Goal: Information Seeking & Learning: Learn about a topic

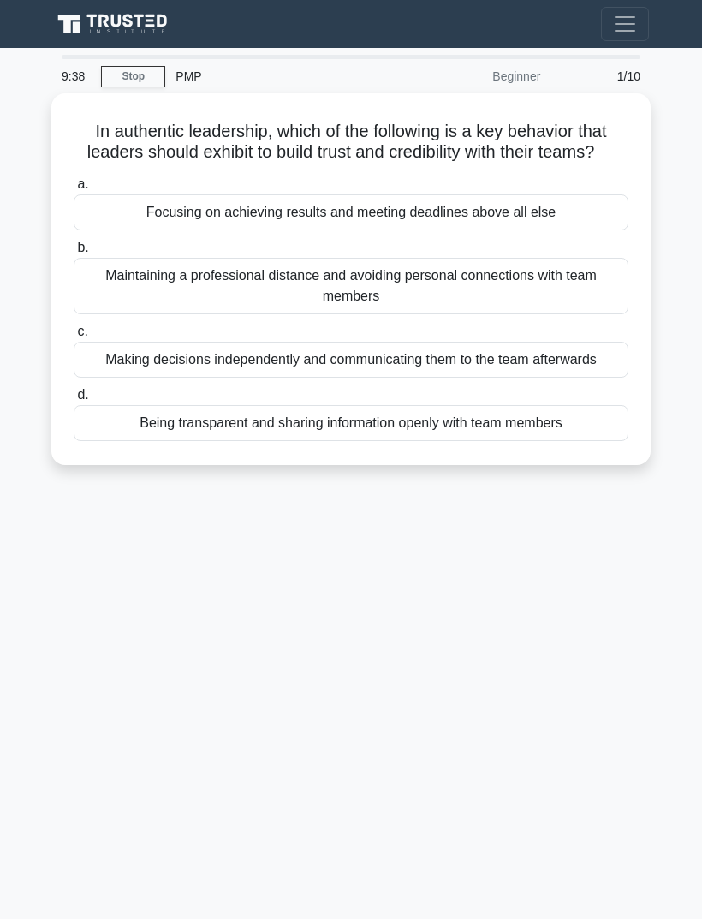
click at [580, 441] on div "Being transparent and sharing information openly with team members" at bounding box center [351, 423] width 555 height 36
click at [74, 401] on input "d. Being transparent and sharing information openly with team members" at bounding box center [74, 395] width 0 height 11
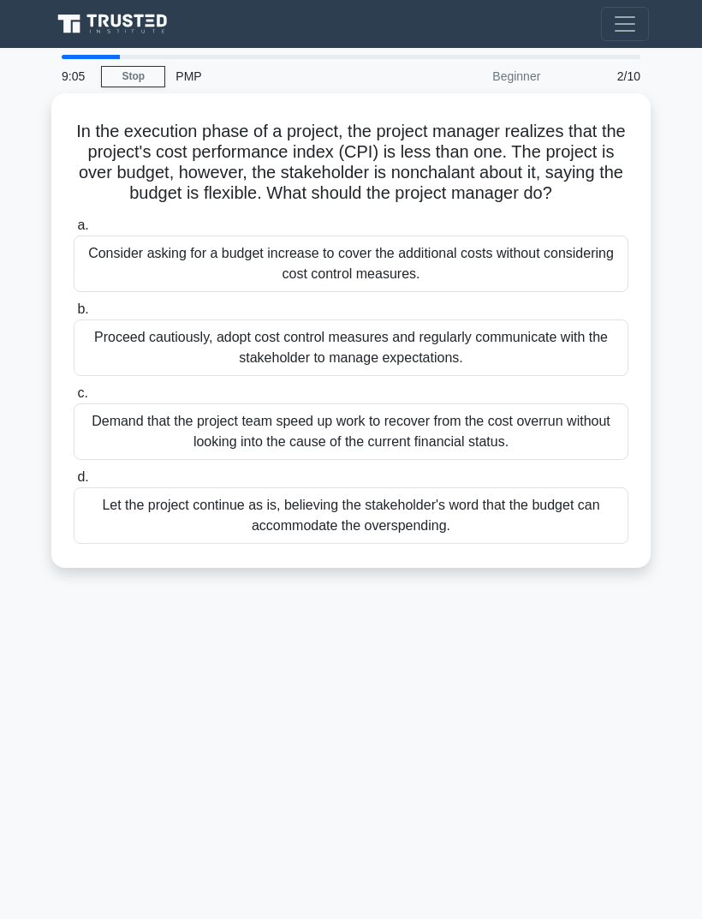
click at [591, 443] on div "Demand that the project team speed up work to recover from the cost overrun wit…" at bounding box center [351, 431] width 555 height 57
click at [74, 399] on input "c. Demand that the project team speed up work to recover from the cost overrun …" at bounding box center [74, 393] width 0 height 11
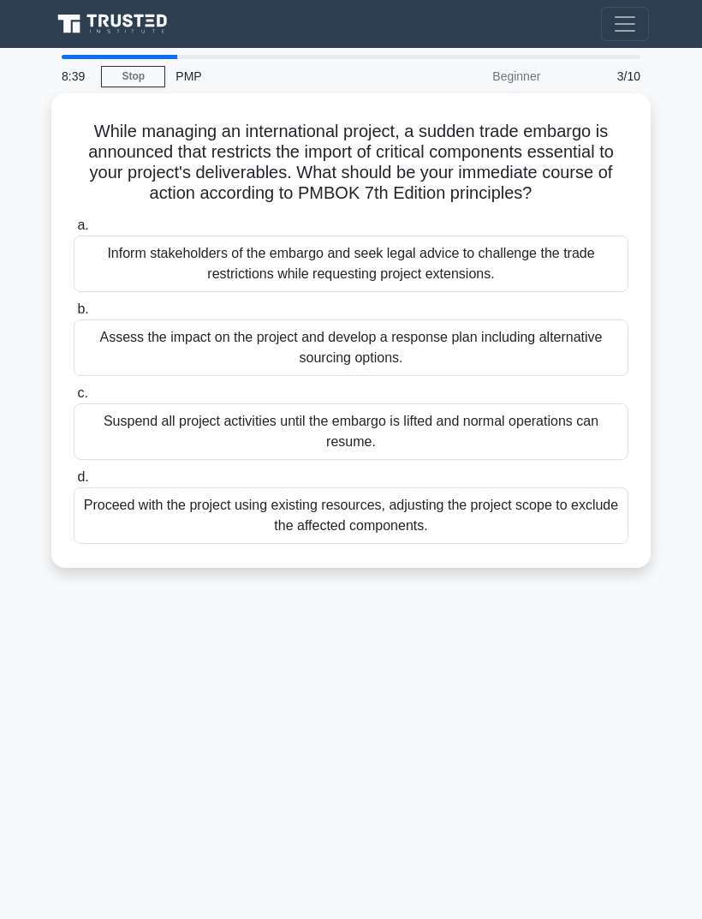
click at [563, 526] on div "Proceed with the project using existing resources, adjusting the project scope …" at bounding box center [351, 515] width 555 height 57
click at [74, 483] on input "d. Proceed with the project using existing resources, adjusting the project sco…" at bounding box center [74, 477] width 0 height 11
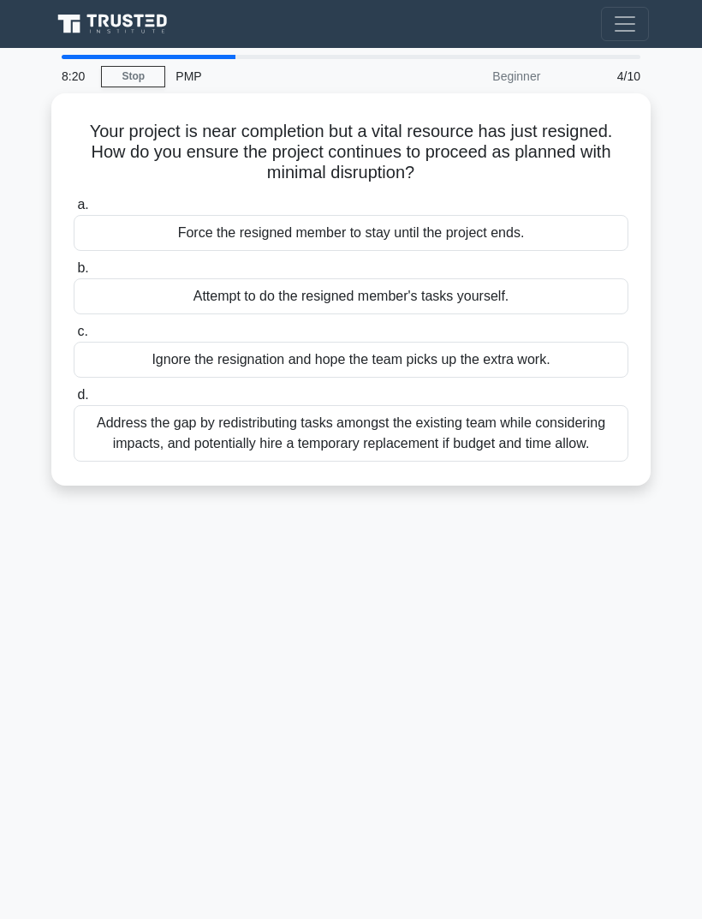
click at [493, 453] on div "Address the gap by redistributing tasks amongst the existing team while conside…" at bounding box center [351, 433] width 555 height 57
click at [74, 401] on input "d. Address the gap by redistributing tasks amongst the existing team while cons…" at bounding box center [74, 395] width 0 height 11
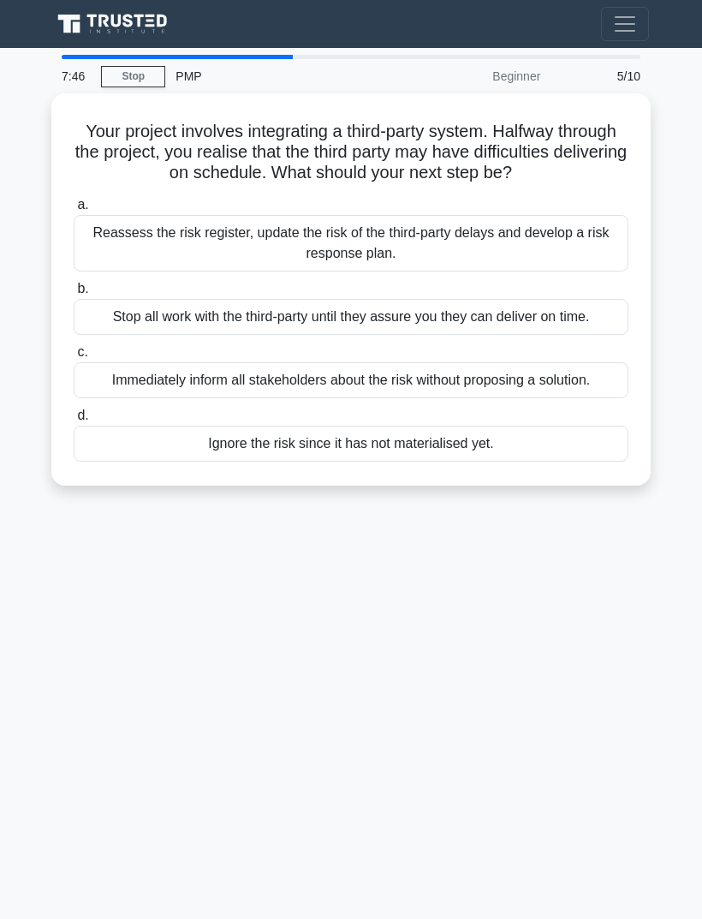
click at [574, 259] on div "Reassess the risk register, update the risk of the third-party delays and devel…" at bounding box center [351, 243] width 555 height 57
click at [74, 211] on input "a. Reassess the risk register, update the risk of the third-party delays and de…" at bounding box center [74, 204] width 0 height 11
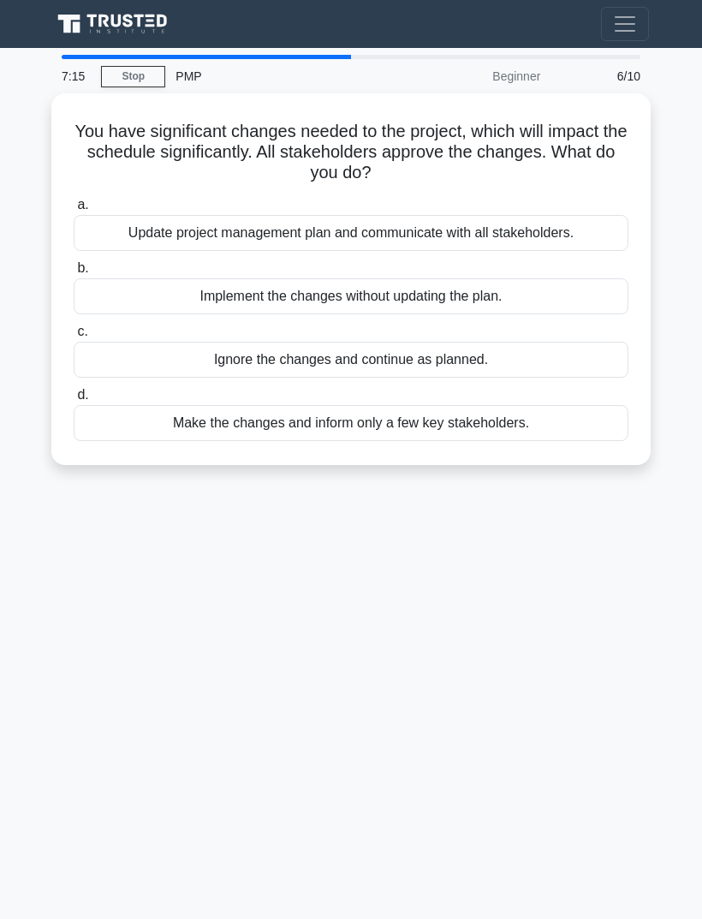
click at [596, 223] on div "Update project management plan and communicate with all stakeholders." at bounding box center [351, 233] width 555 height 36
click at [74, 211] on input "a. Update project management plan and communicate with all stakeholders." at bounding box center [74, 204] width 0 height 11
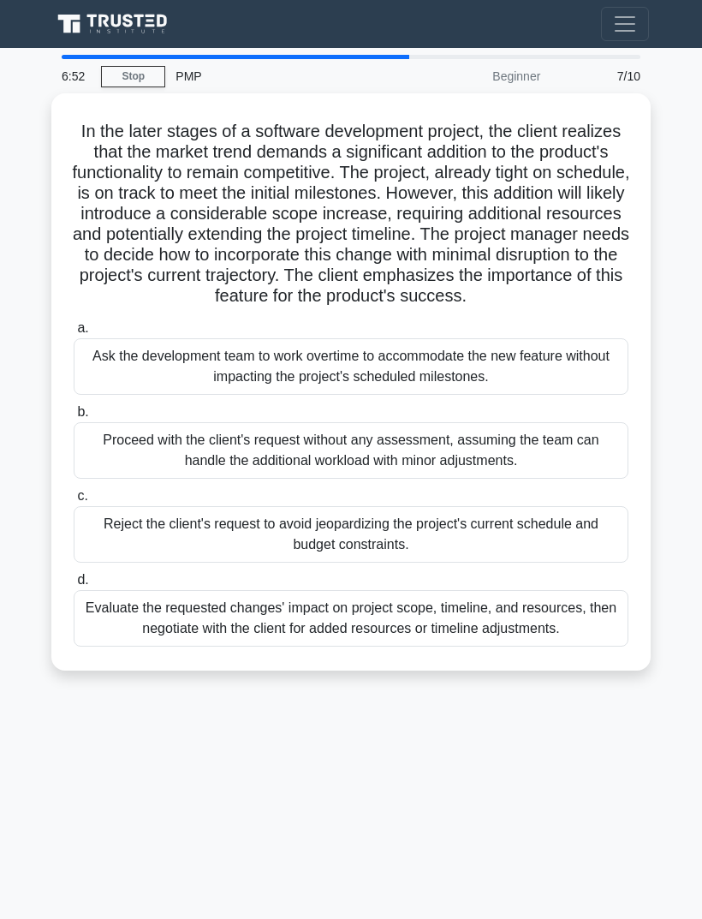
click at [548, 646] on div "Evaluate the requested changes' impact on project scope, timeline, and resource…" at bounding box center [351, 618] width 555 height 57
click at [74, 586] on input "d. Evaluate the requested changes' impact on project scope, timeline, and resou…" at bounding box center [74, 579] width 0 height 11
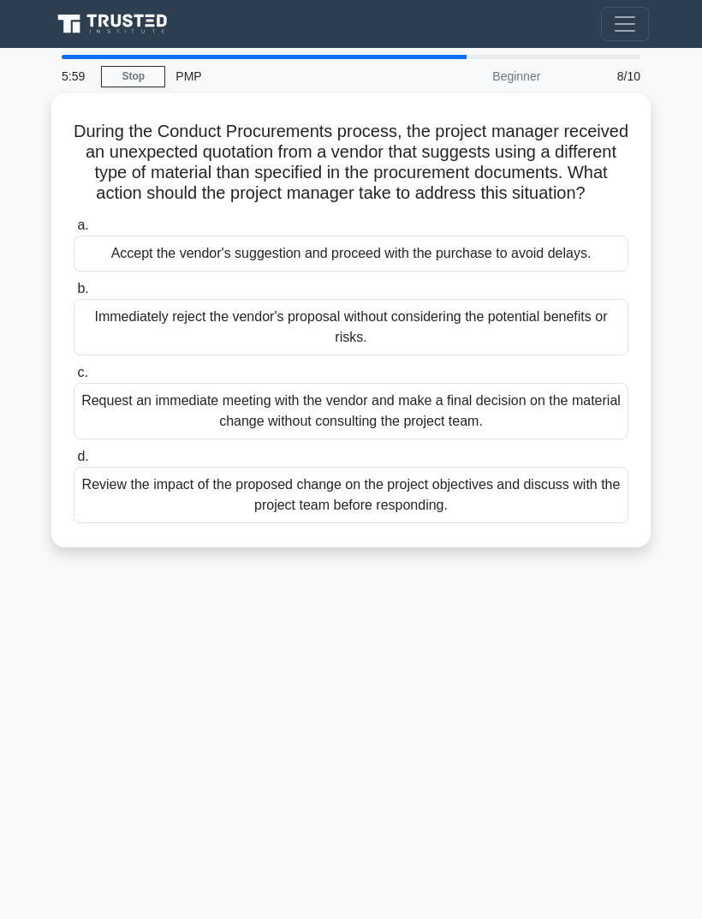
click at [572, 523] on div "Review the impact of the proposed change on the project objectives and discuss …" at bounding box center [351, 495] width 555 height 57
click at [74, 462] on input "d. Review the impact of the proposed change on the project objectives and discu…" at bounding box center [74, 456] width 0 height 11
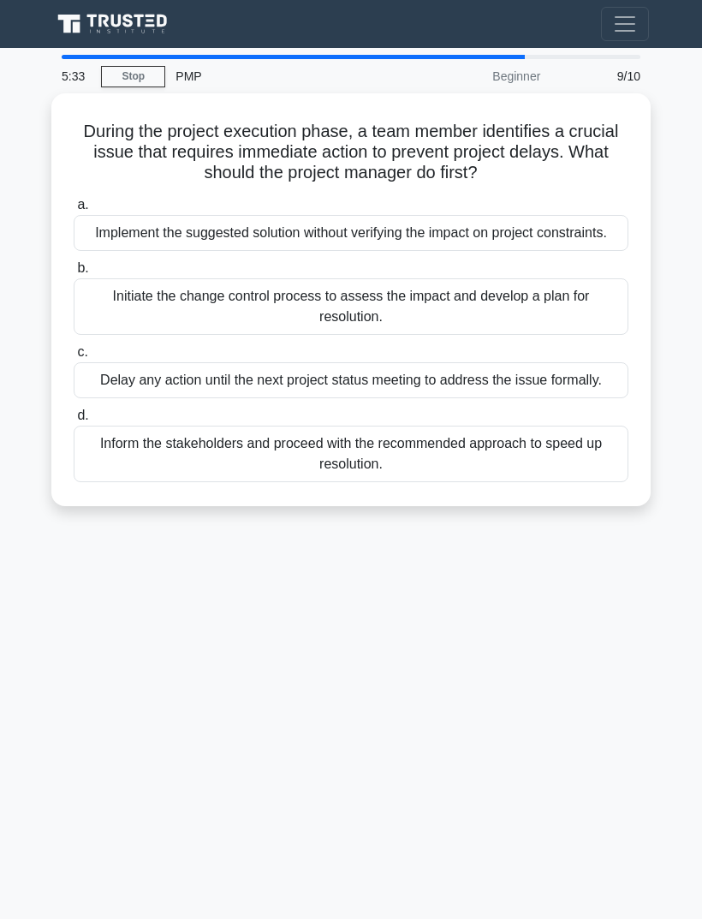
click at [498, 482] on div "Inform the stakeholders and proceed with the recommended approach to speed up r…" at bounding box center [351, 454] width 555 height 57
click at [74, 421] on input "d. Inform the stakeholders and proceed with the recommended approach to speed u…" at bounding box center [74, 415] width 0 height 11
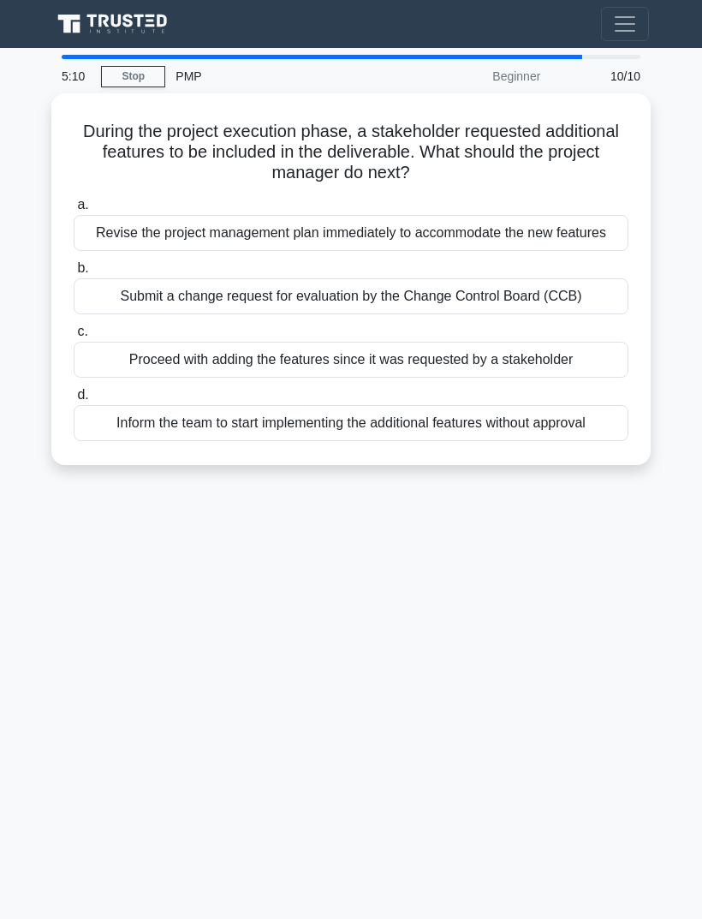
click at [537, 309] on div "Submit a change request for evaluation by the Change Control Board (CCB)" at bounding box center [351, 296] width 555 height 36
click at [74, 274] on input "b. Submit a change request for evaluation by the Change Control Board (CCB)" at bounding box center [74, 268] width 0 height 11
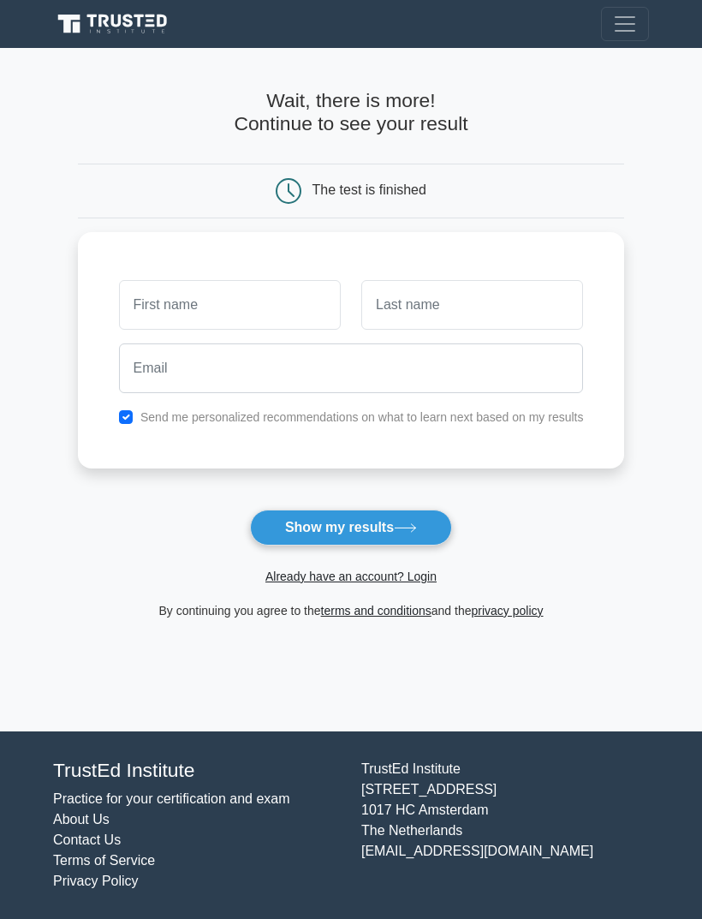
click at [273, 300] on input "text" at bounding box center [230, 305] width 222 height 50
type input "Siva"
click at [470, 299] on input "text" at bounding box center [472, 305] width 222 height 50
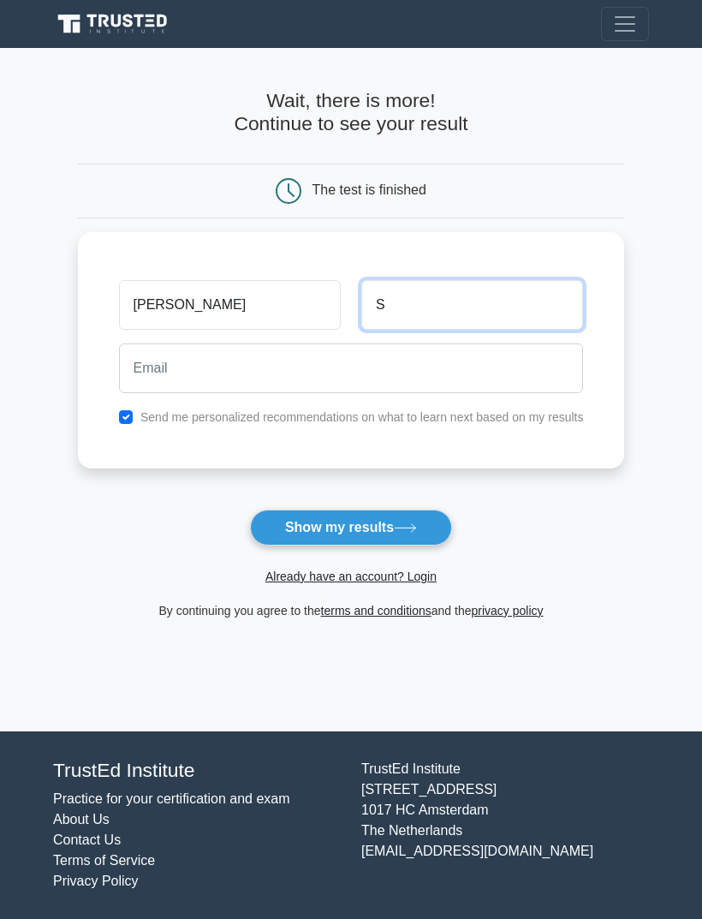
type input "S"
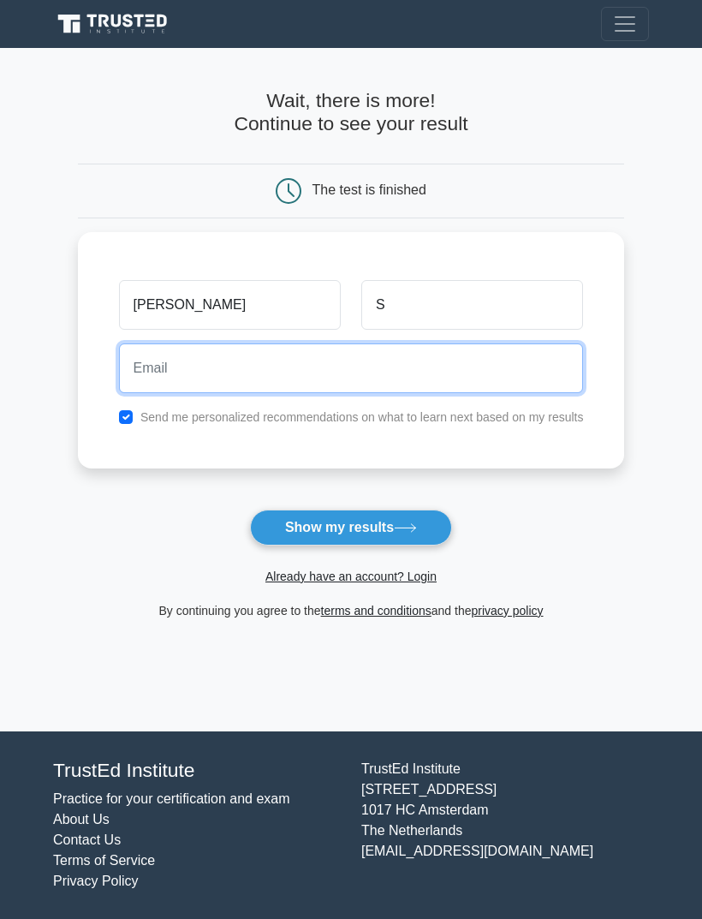
click at [289, 365] on input "email" at bounding box center [351, 368] width 465 height 50
type input "sivasneom@gmai.com"
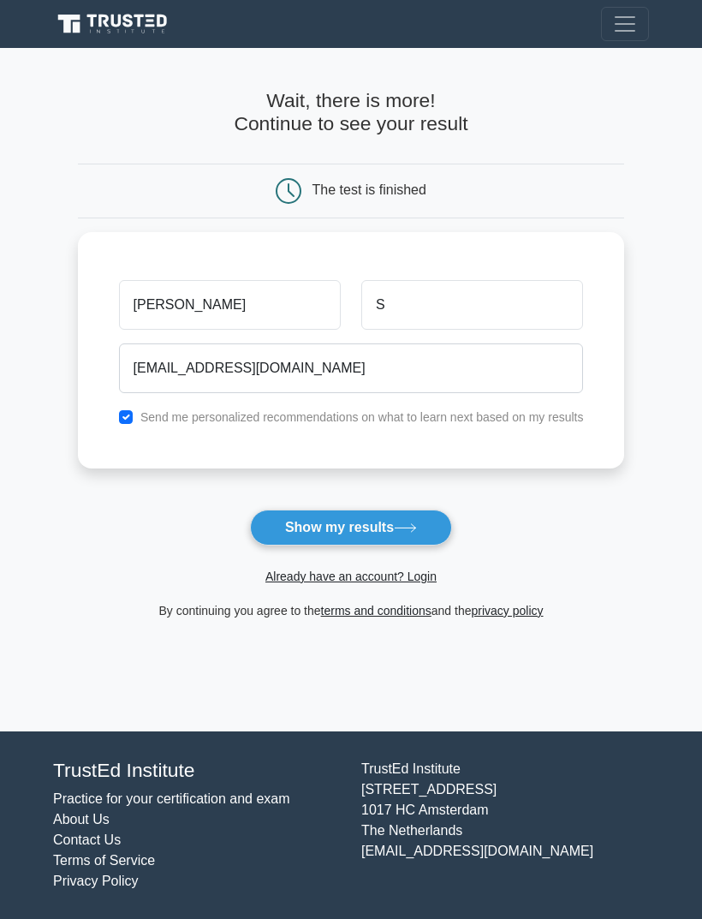
click at [408, 522] on button "Show my results" at bounding box center [351, 527] width 202 height 36
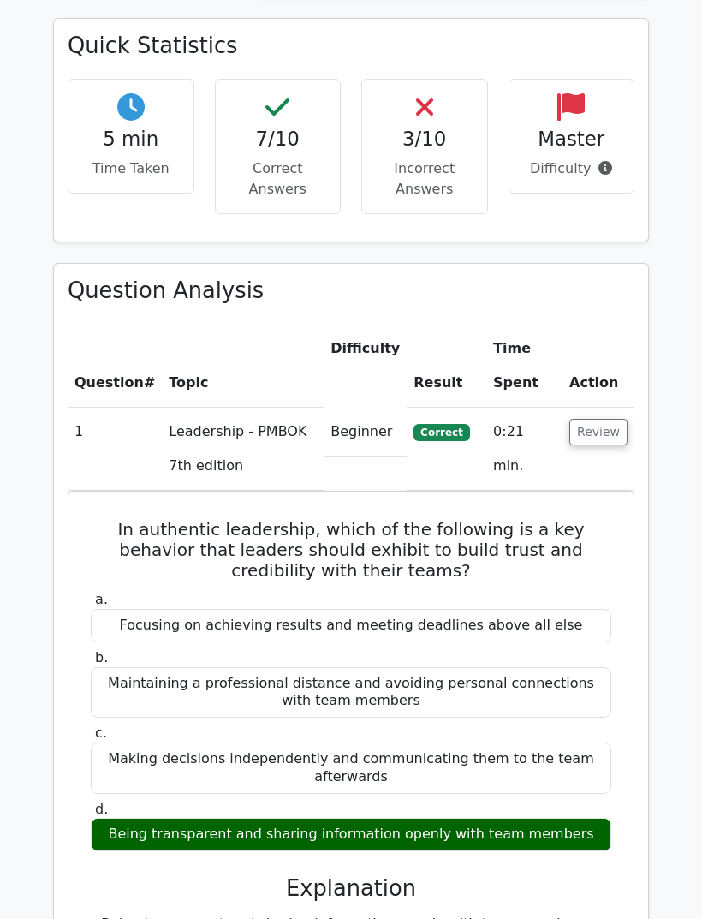
scroll to position [1203, 0]
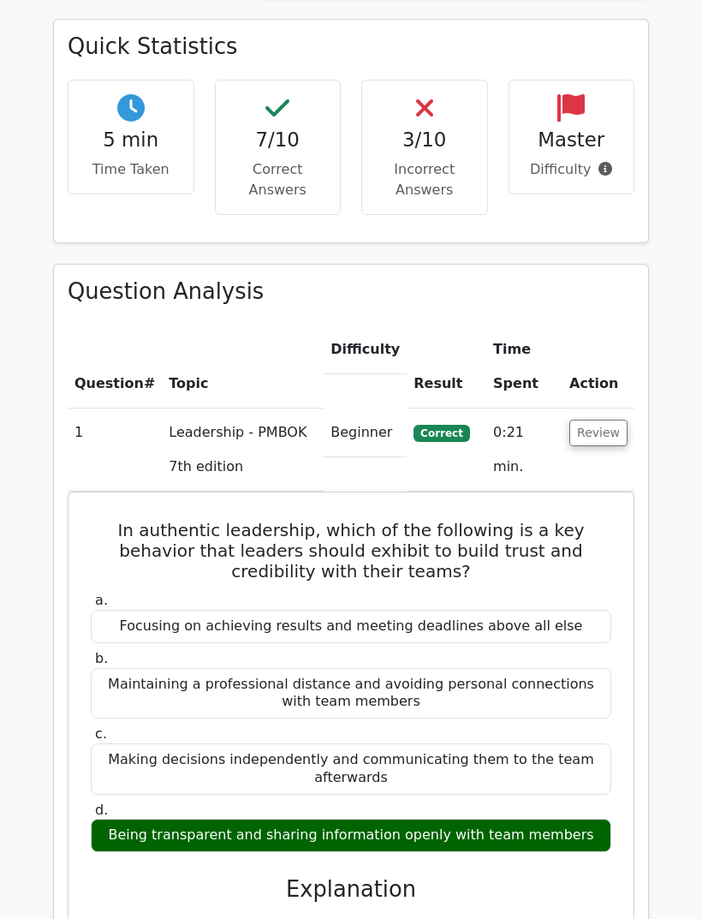
click at [604, 420] on button "Review" at bounding box center [598, 433] width 58 height 27
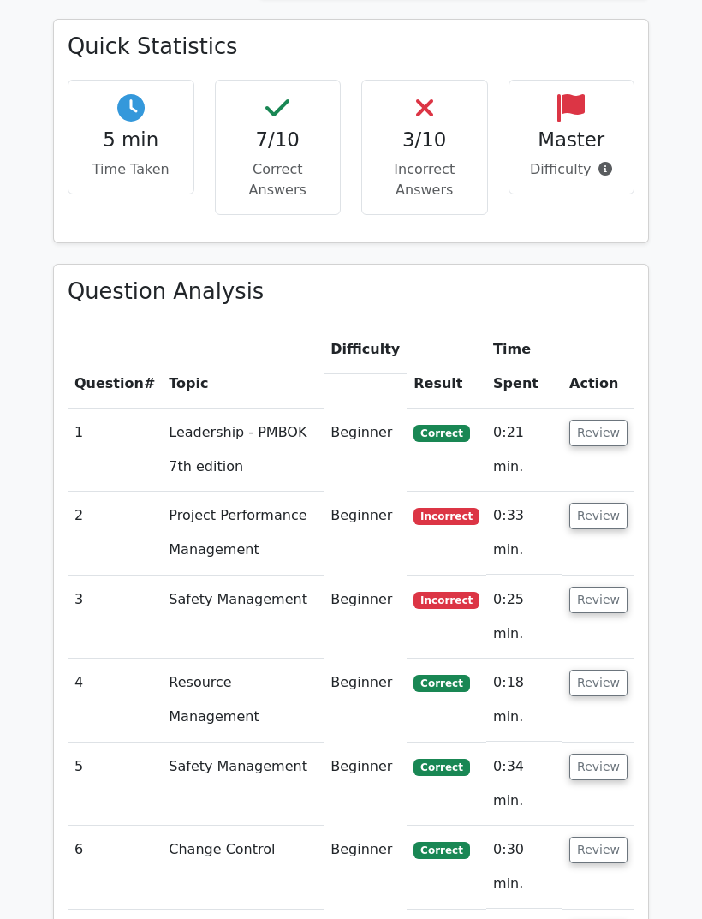
click at [602, 420] on button "Review" at bounding box center [598, 433] width 58 height 27
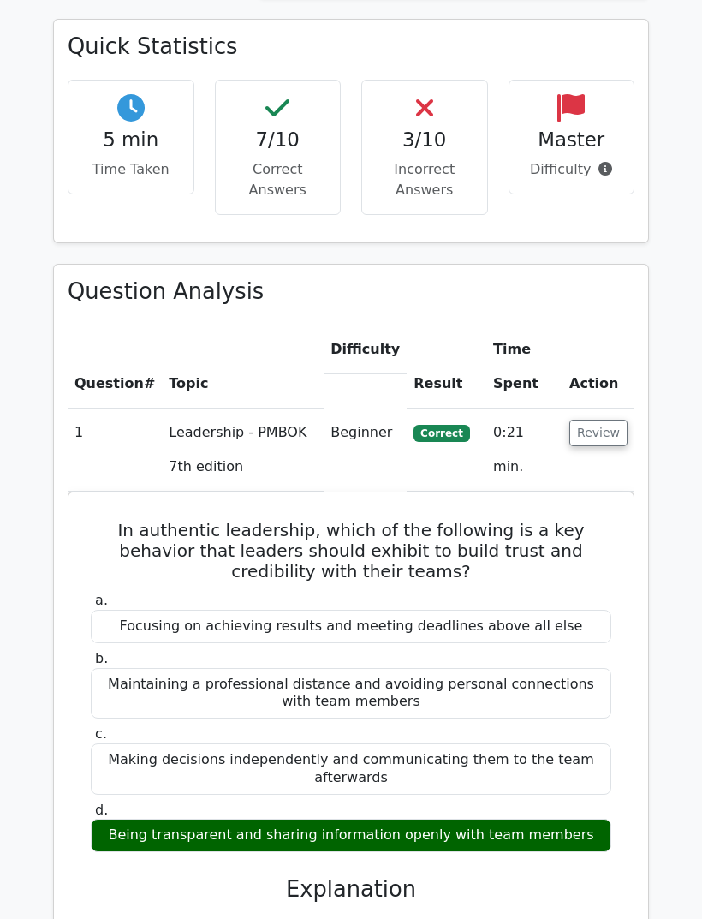
click at [610, 420] on button "Review" at bounding box center [598, 433] width 58 height 27
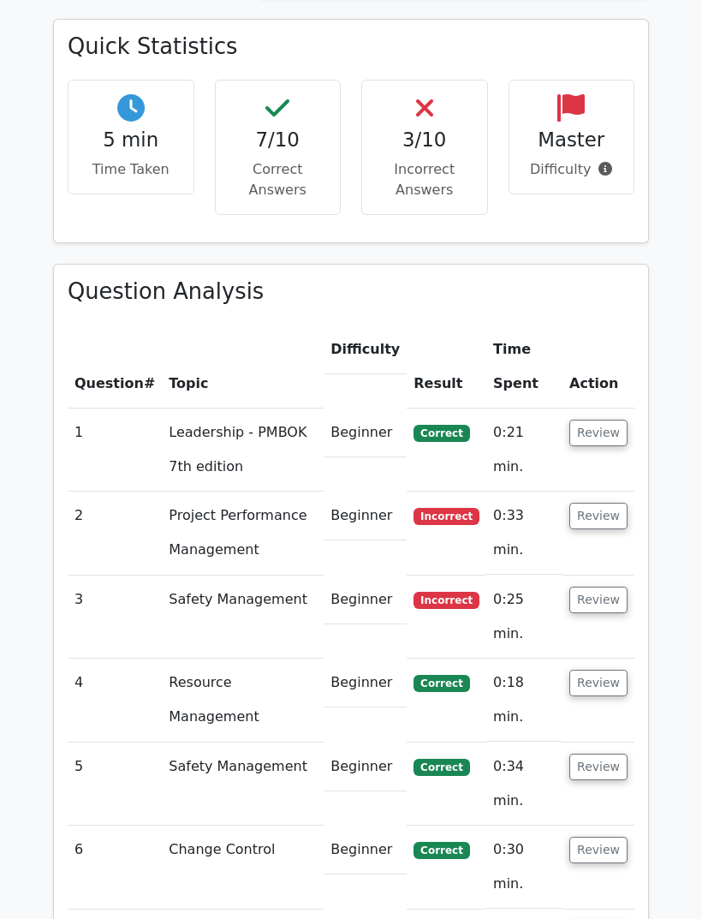
click at [606, 503] on button "Review" at bounding box center [598, 516] width 58 height 27
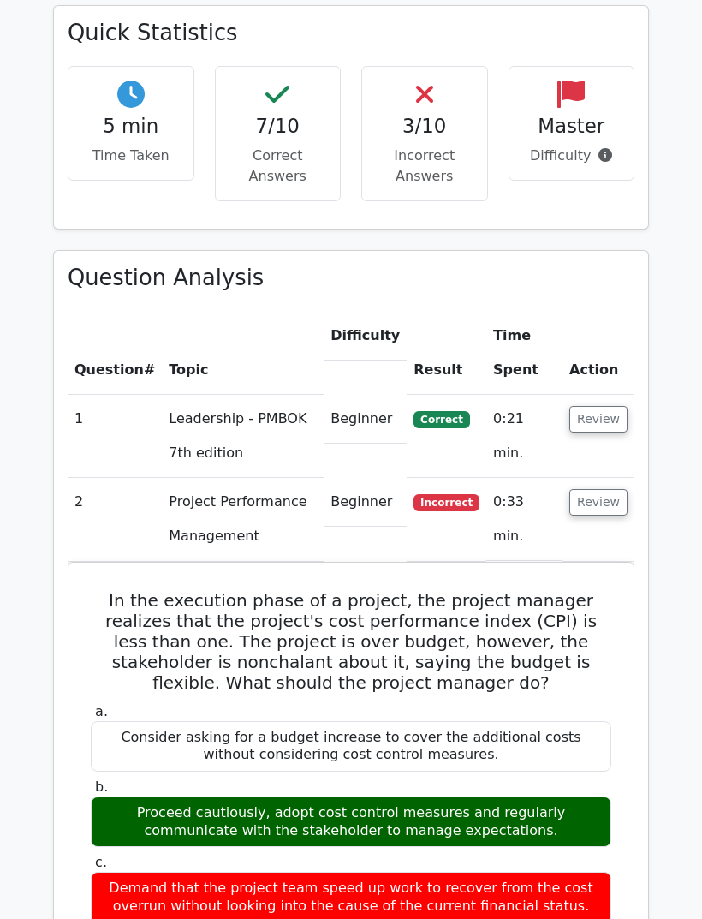
scroll to position [1216, 0]
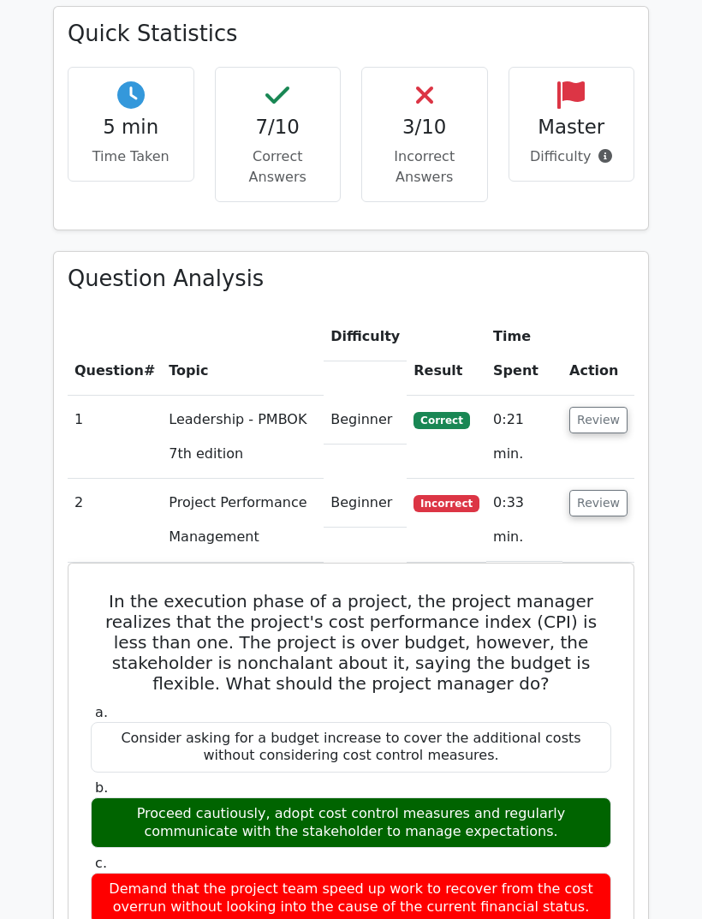
click at [604, 407] on button "Review" at bounding box center [598, 420] width 58 height 27
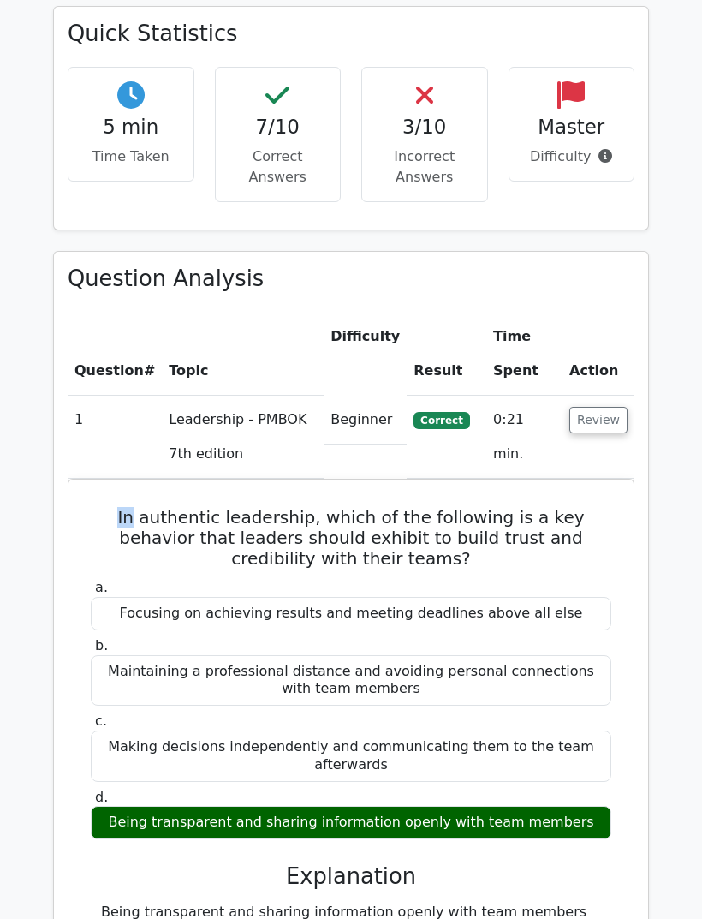
click at [603, 407] on button "Review" at bounding box center [598, 420] width 58 height 27
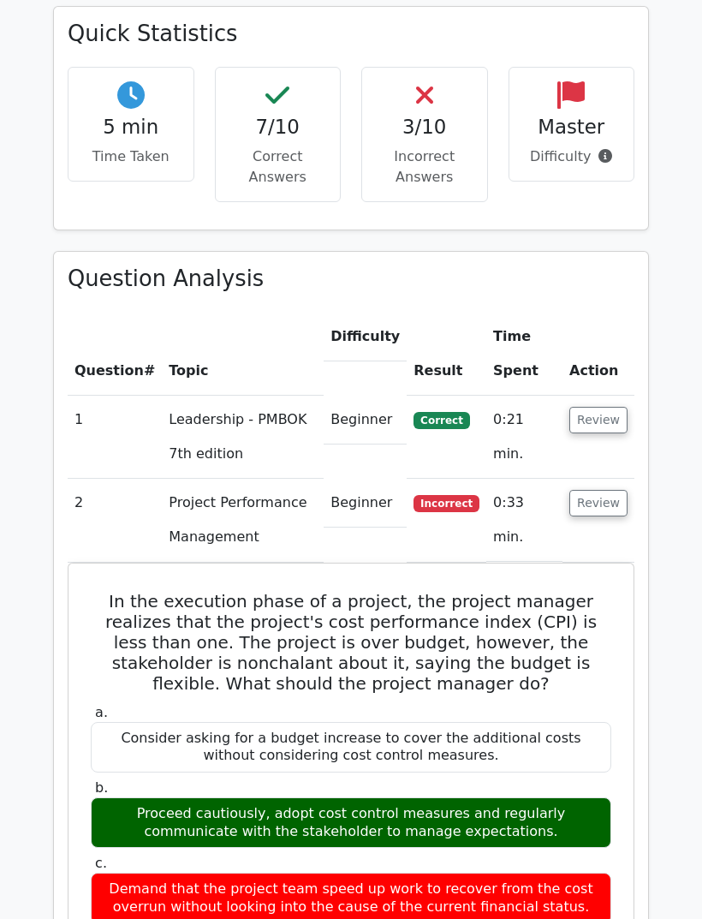
click at [602, 407] on button "Review" at bounding box center [598, 420] width 58 height 27
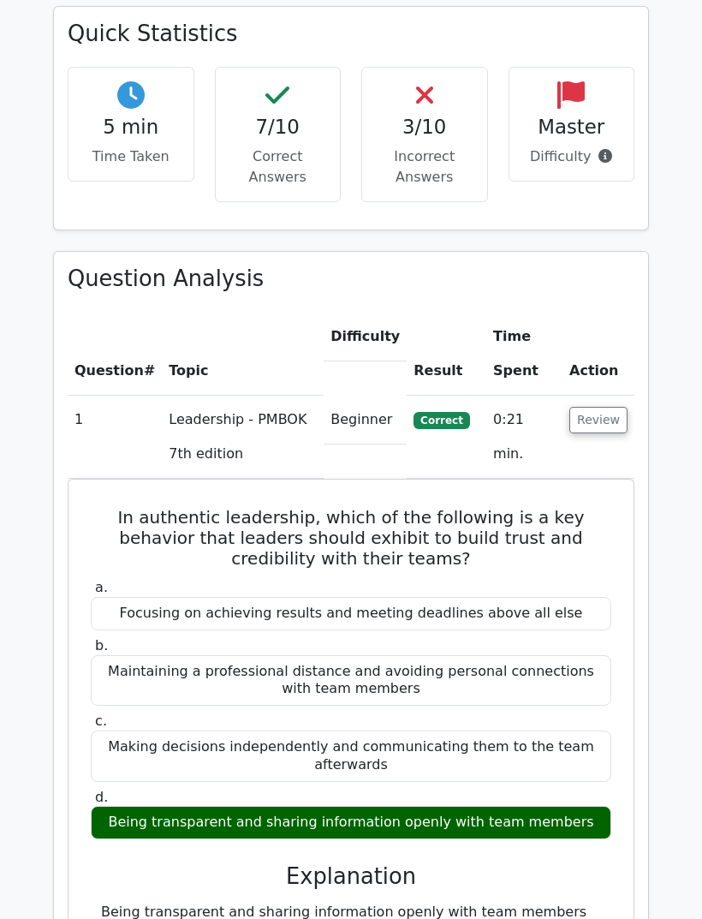
click at [603, 407] on button "Review" at bounding box center [598, 420] width 58 height 27
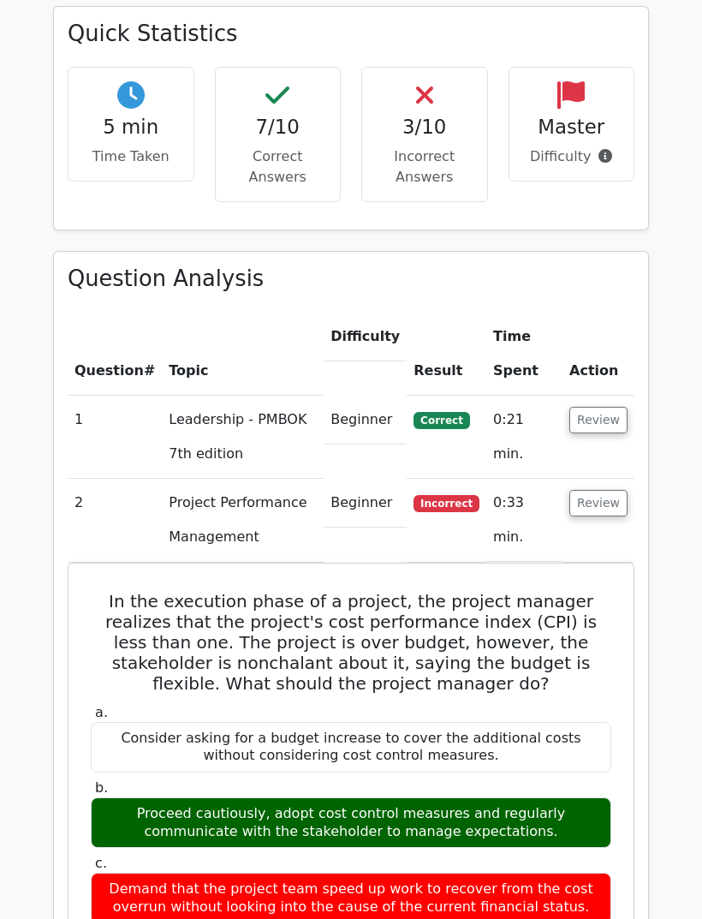
click at [605, 407] on button "Review" at bounding box center [598, 420] width 58 height 27
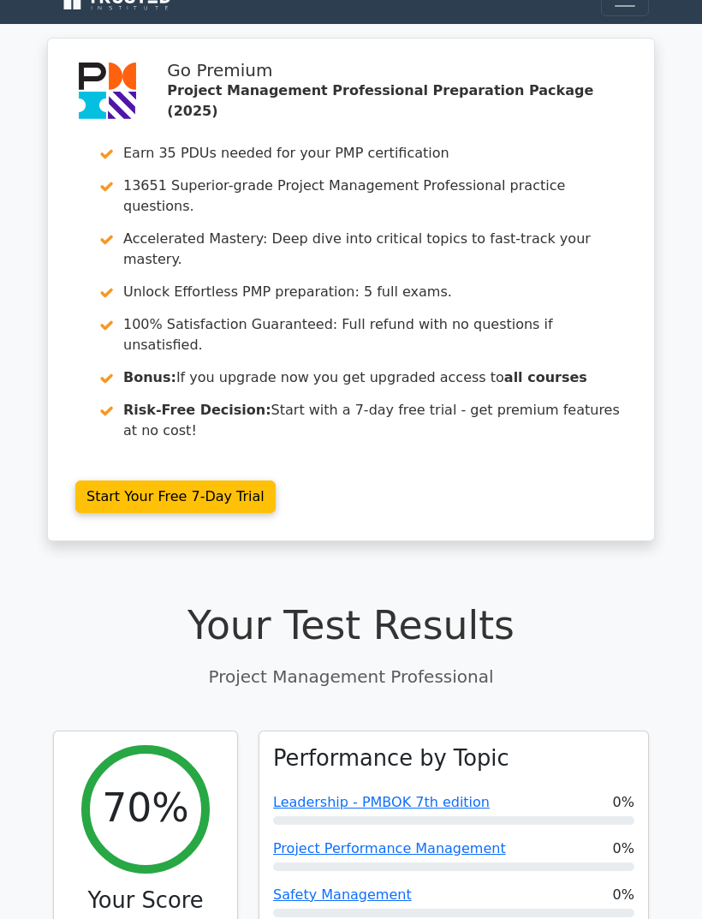
scroll to position [0, 0]
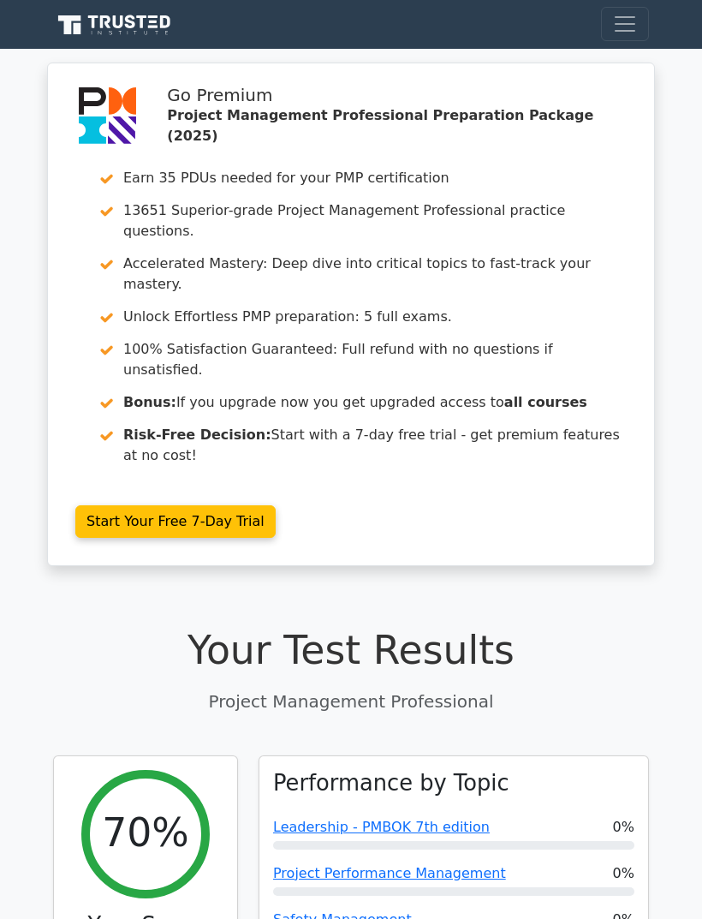
click at [639, 22] on button "Toggle navigation" at bounding box center [625, 24] width 48 height 34
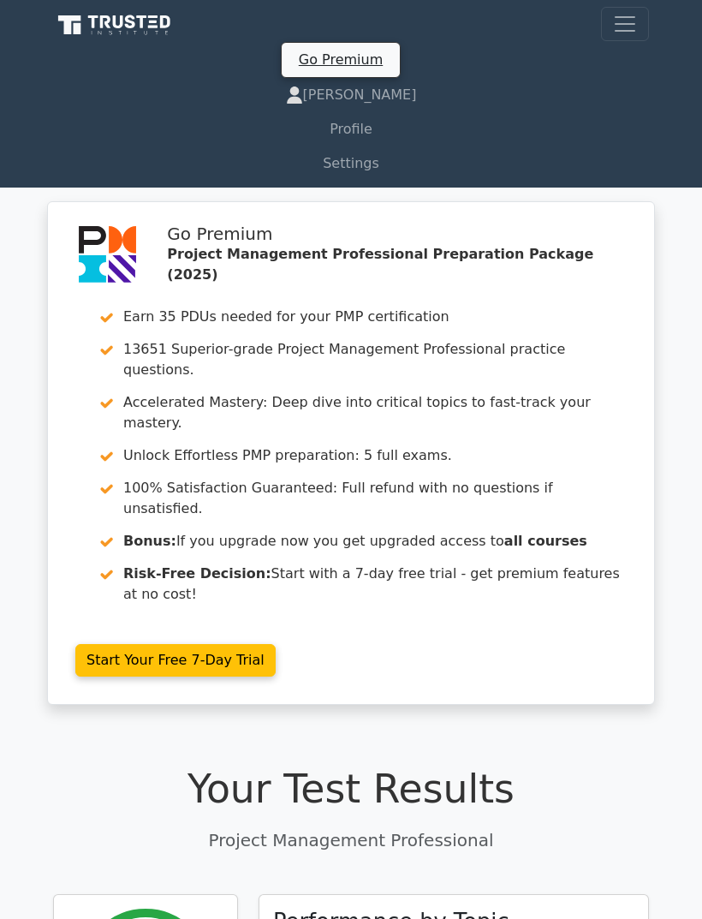
click at [353, 91] on link "[PERSON_NAME]" at bounding box center [351, 95] width 596 height 34
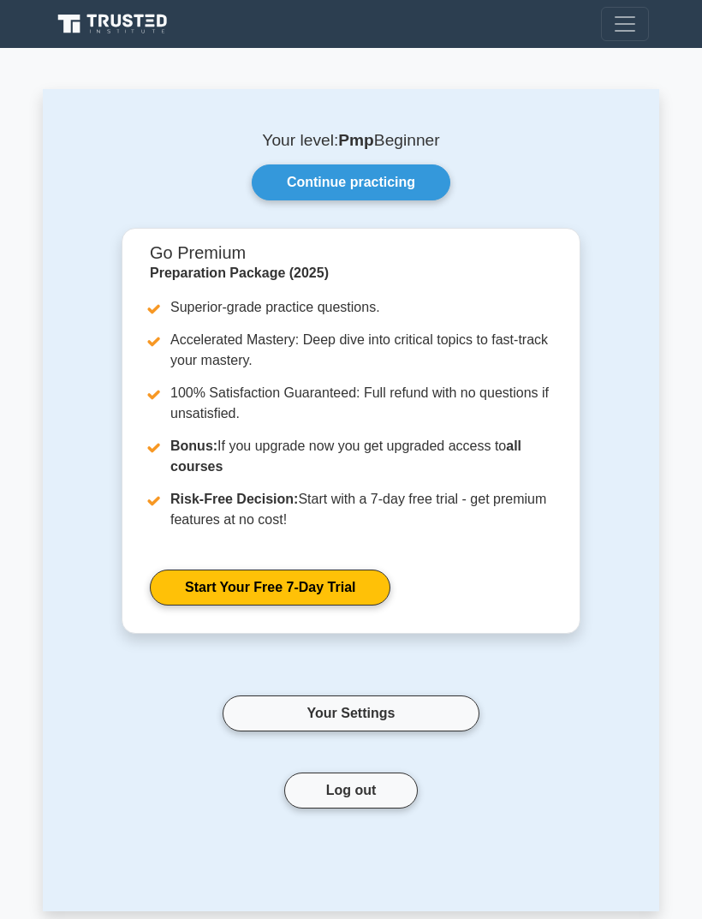
click at [411, 171] on link "Continue practicing" at bounding box center [351, 182] width 199 height 36
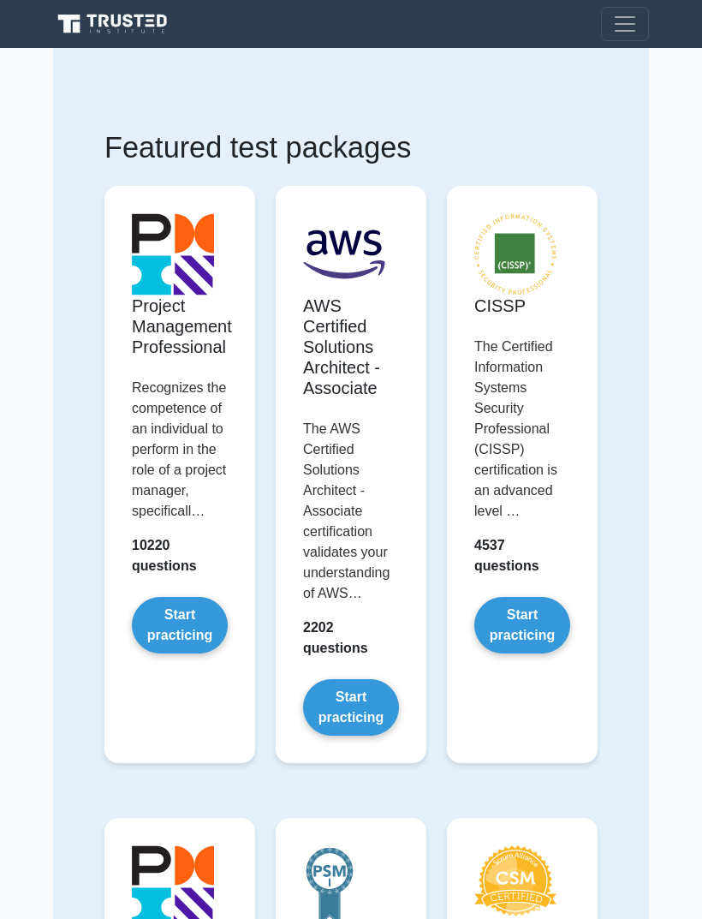
click at [205, 653] on link "Start practicing" at bounding box center [180, 625] width 96 height 57
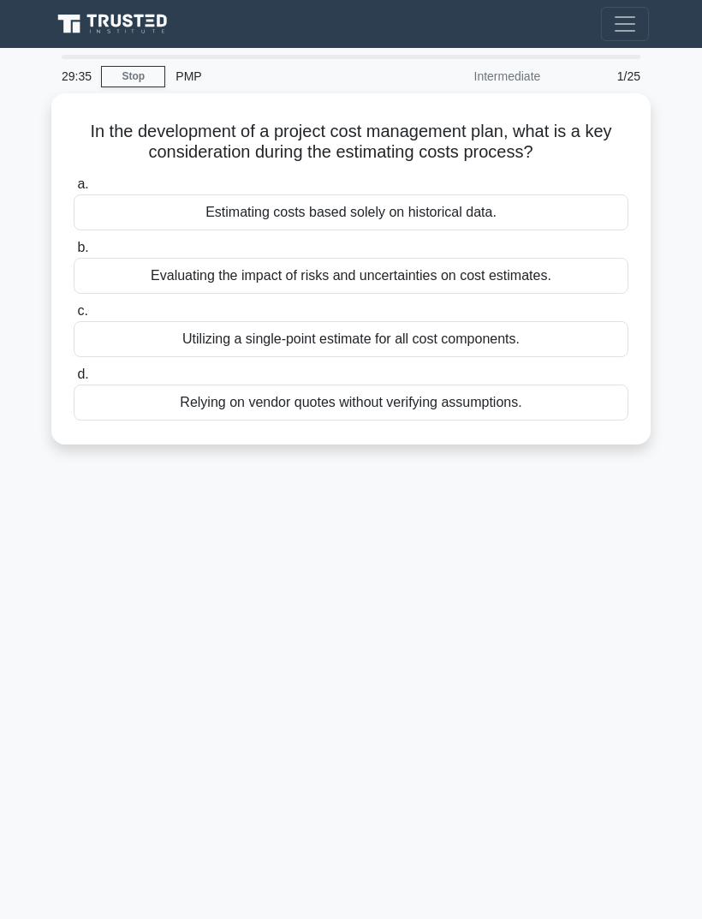
click at [554, 211] on div "Estimating costs based solely on historical data." at bounding box center [351, 212] width 555 height 36
click at [74, 190] on input "a. Estimating costs based solely on historical data." at bounding box center [74, 184] width 0 height 11
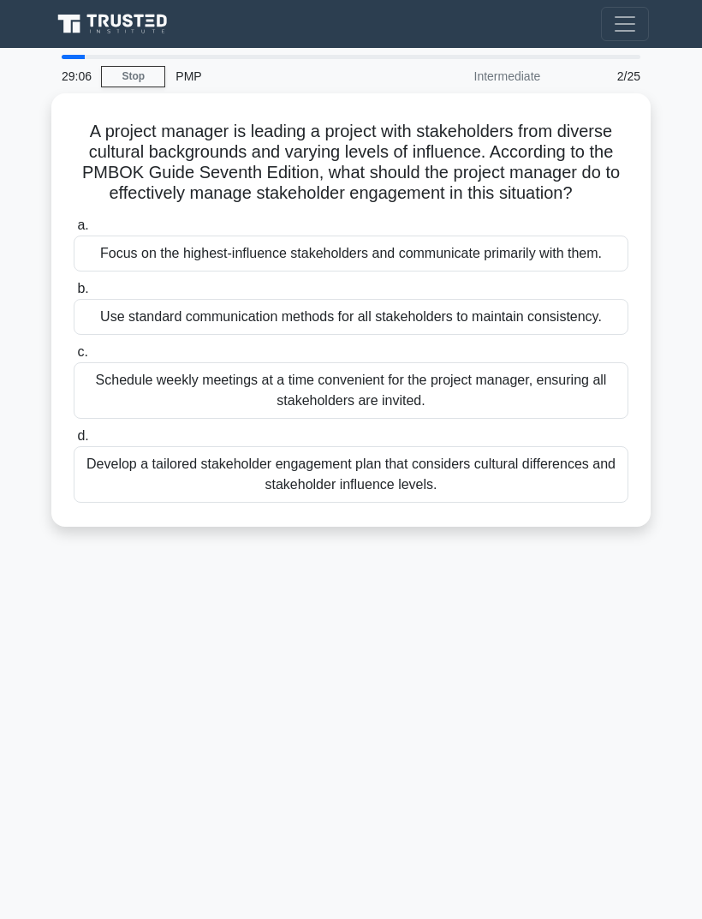
click at [580, 419] on div "Schedule weekly meetings at a time convenient for the project manager, ensuring…" at bounding box center [351, 390] width 555 height 57
click at [74, 358] on input "c. Schedule weekly meetings at a time convenient for the project manager, ensur…" at bounding box center [74, 352] width 0 height 11
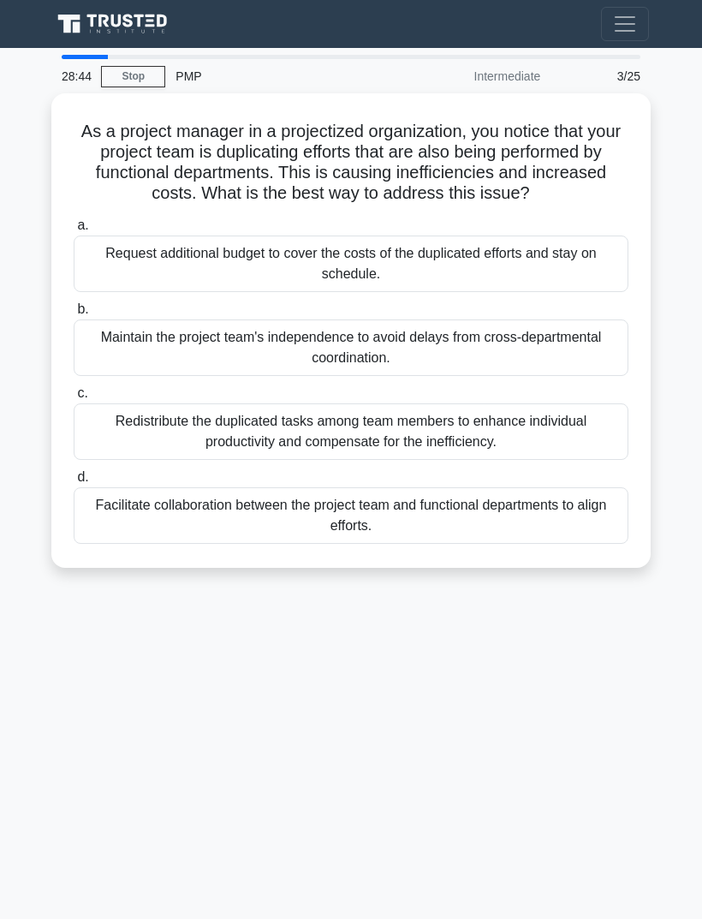
click at [579, 535] on div "Facilitate collaboration between the project team and functional departments to…" at bounding box center [351, 515] width 555 height 57
click at [74, 483] on input "d. Facilitate collaboration between the project team and functional departments…" at bounding box center [74, 477] width 0 height 11
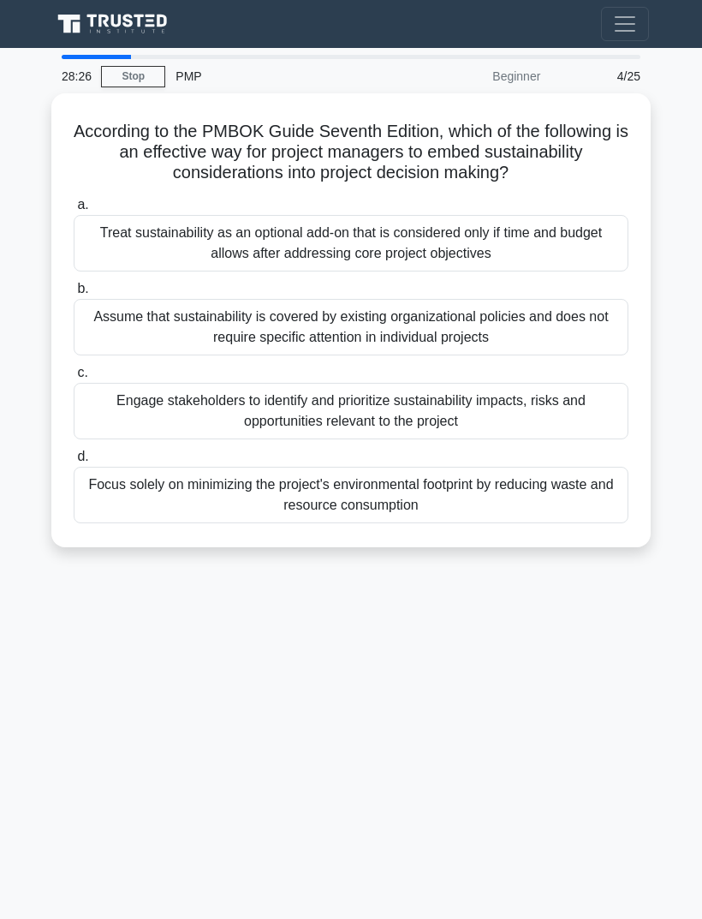
click at [542, 483] on div "Focus solely on minimizing the project's environmental footprint by reducing wa…" at bounding box center [351, 495] width 555 height 57
click at [74, 462] on input "d. Focus solely on minimizing the project's environmental footprint by reducing…" at bounding box center [74, 456] width 0 height 11
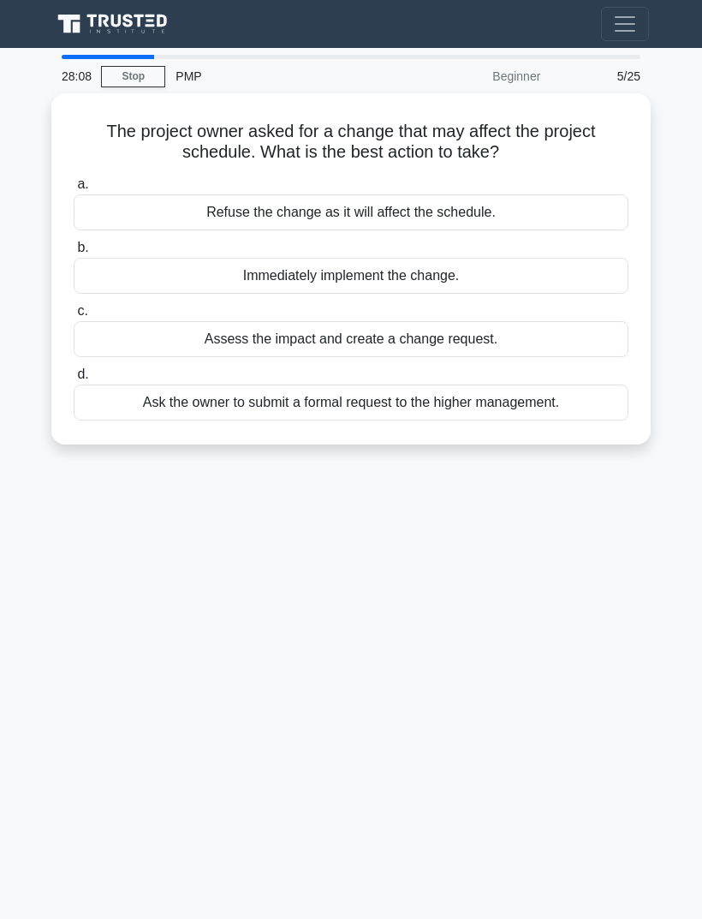
click at [580, 402] on div "Ask the owner to submit a formal request to the higher management." at bounding box center [351, 402] width 555 height 36
click at [74, 380] on input "d. Ask the owner to submit a formal request to the higher management." at bounding box center [74, 374] width 0 height 11
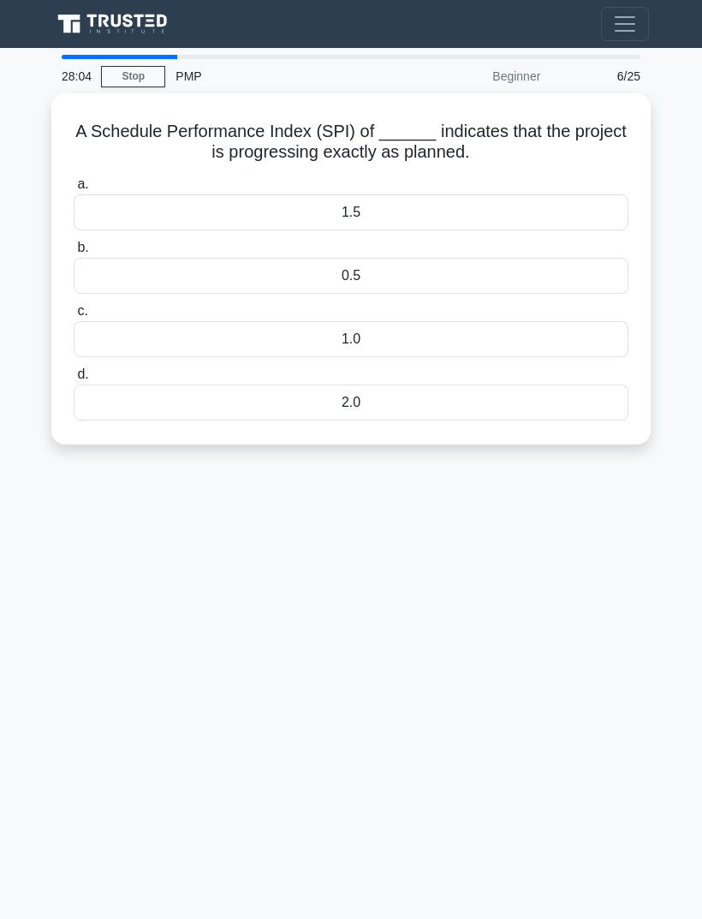
click at [294, 188] on label "a. 1.5" at bounding box center [351, 202] width 555 height 57
click at [74, 188] on input "a. 1.5" at bounding box center [74, 184] width 0 height 11
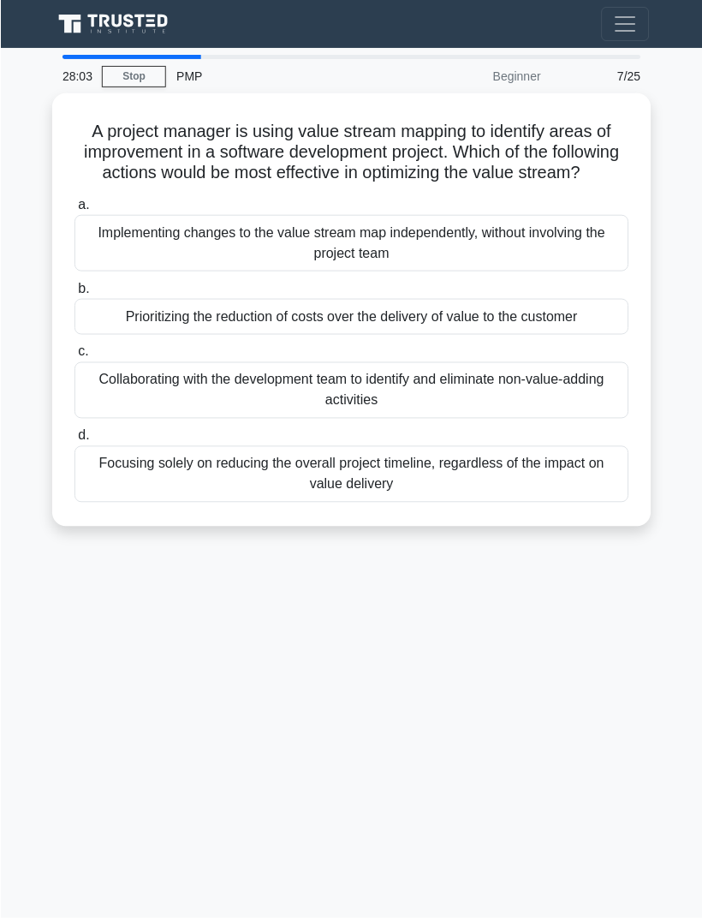
scroll to position [10, 0]
